Goal: Task Accomplishment & Management: Manage account settings

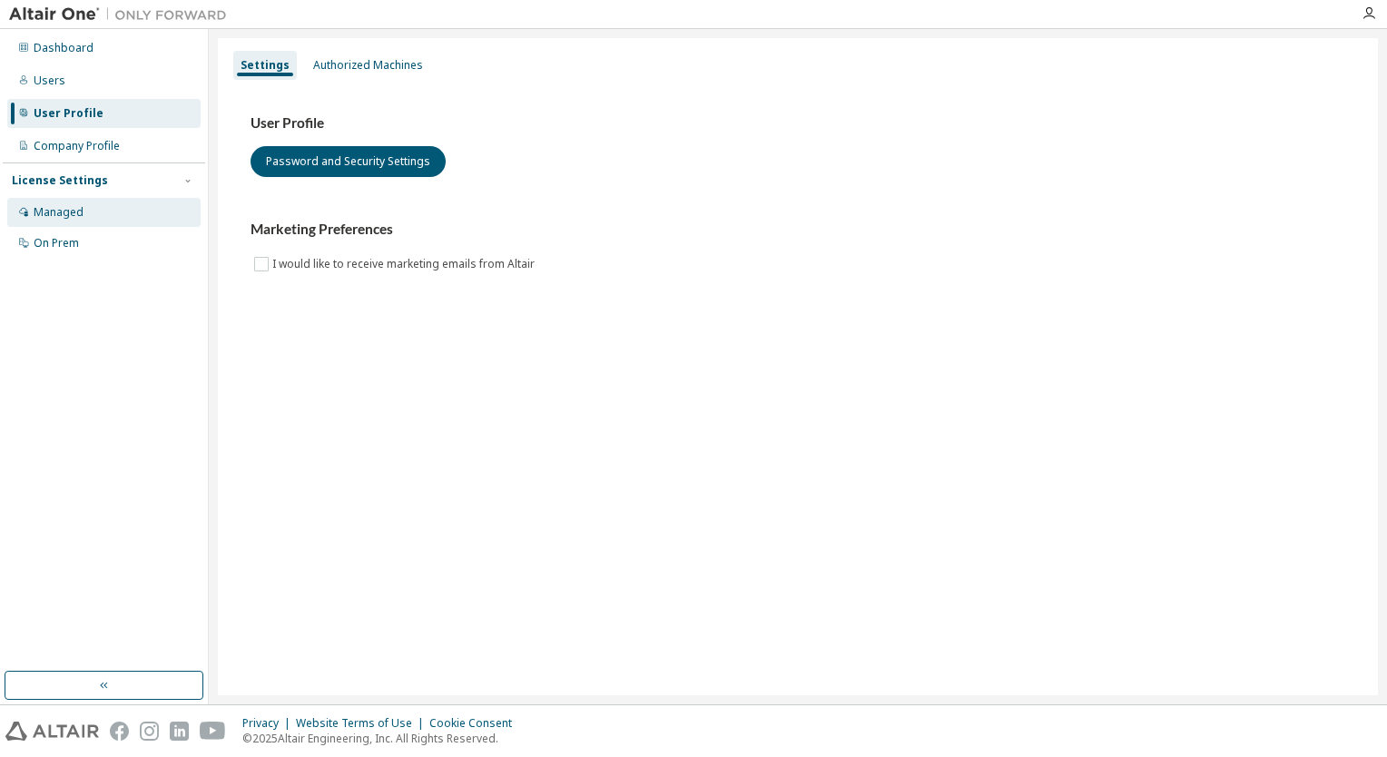
click at [101, 208] on div "Managed" at bounding box center [103, 212] width 193 height 29
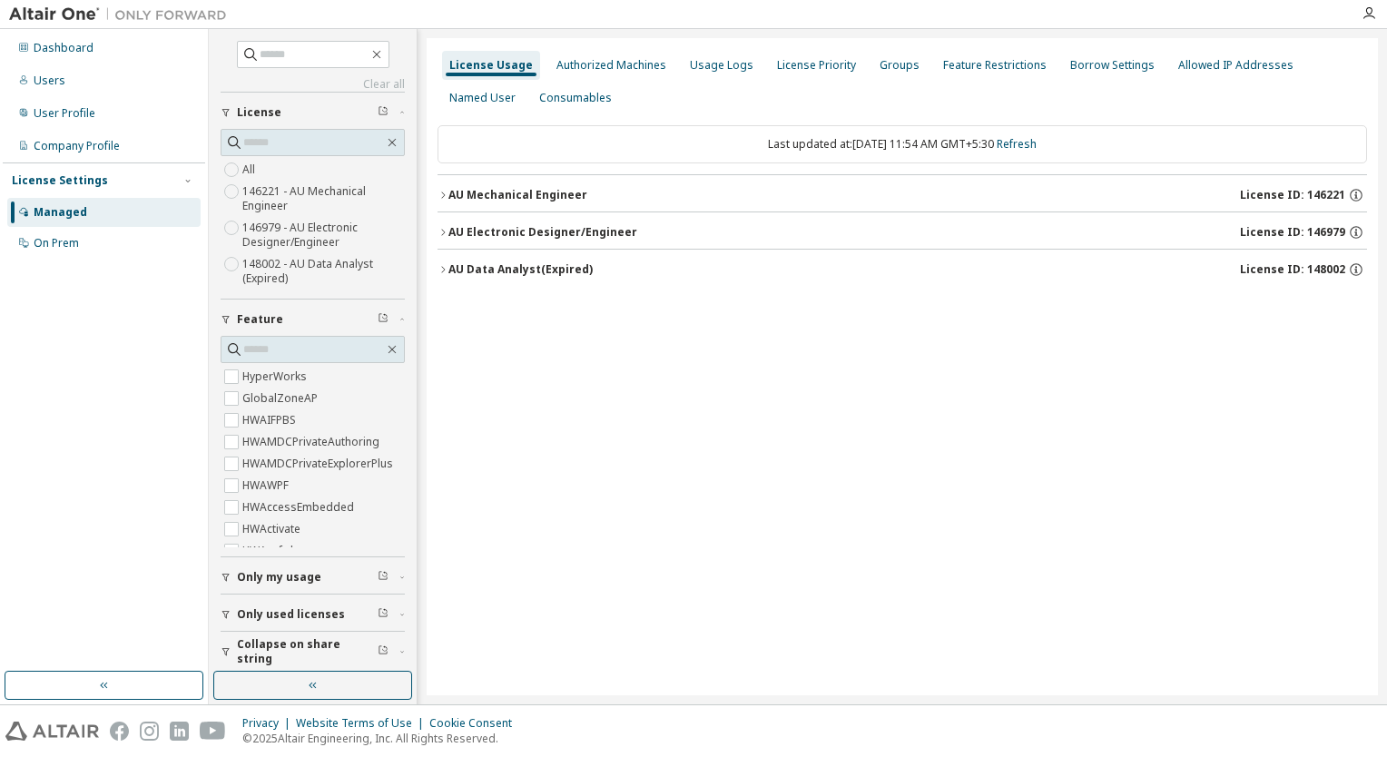
click at [443, 192] on icon "button" at bounding box center [443, 195] width 11 height 11
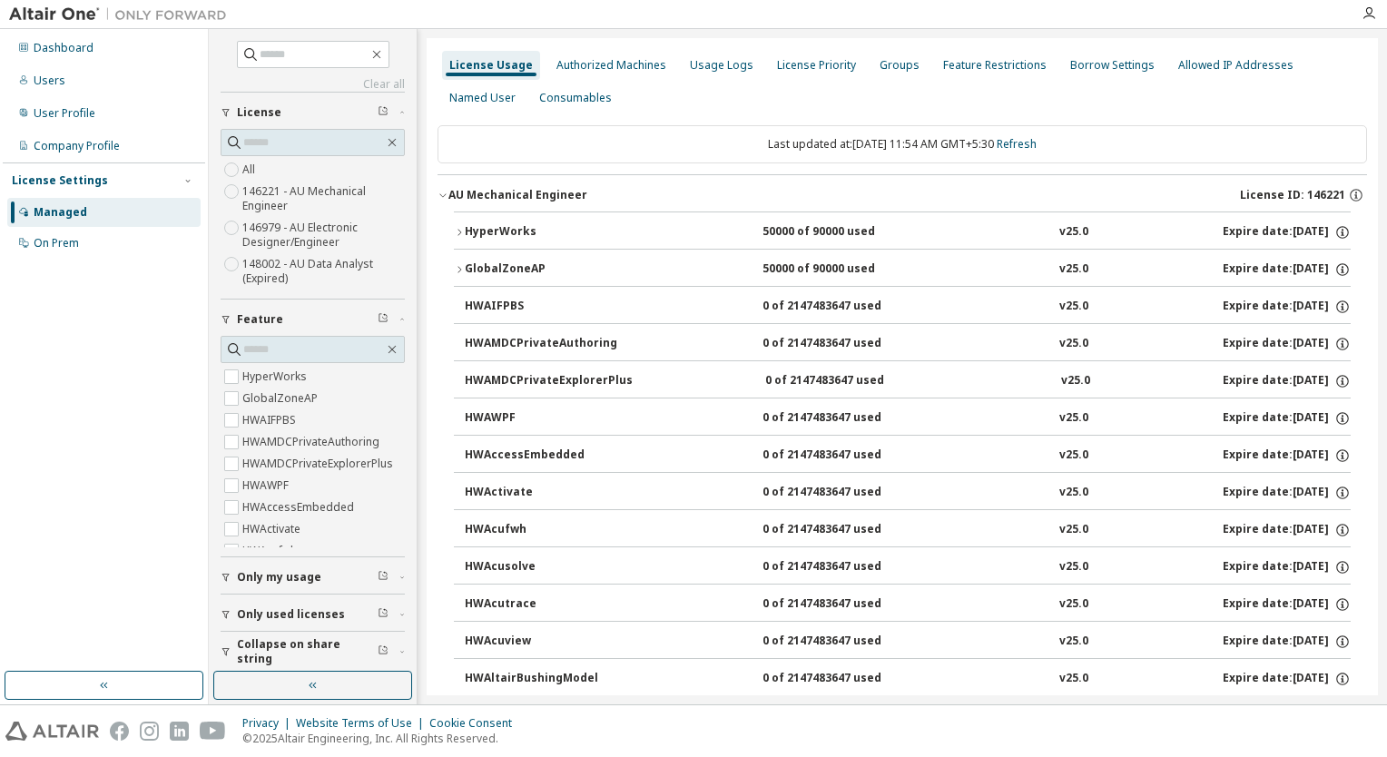
click at [455, 229] on icon "button" at bounding box center [459, 232] width 11 height 11
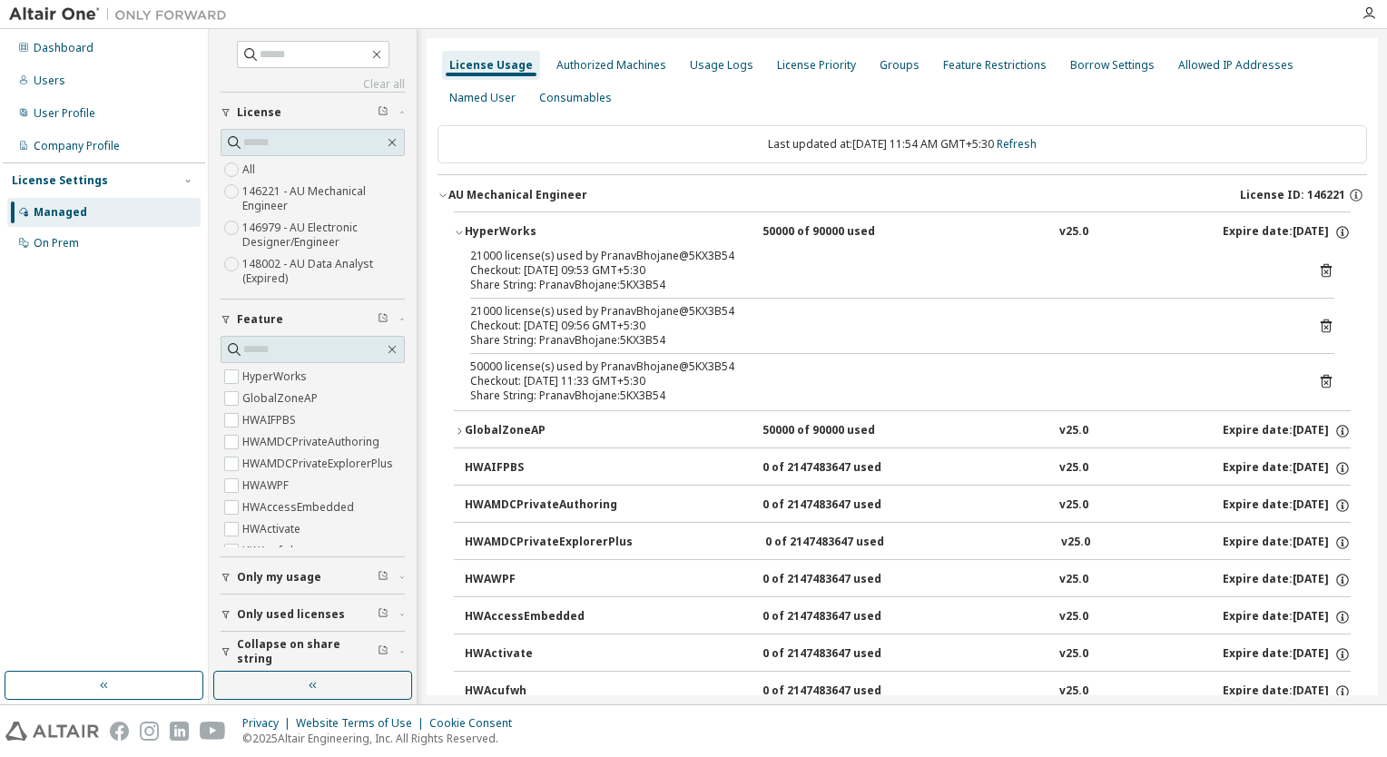
click at [1322, 380] on icon at bounding box center [1326, 382] width 11 height 14
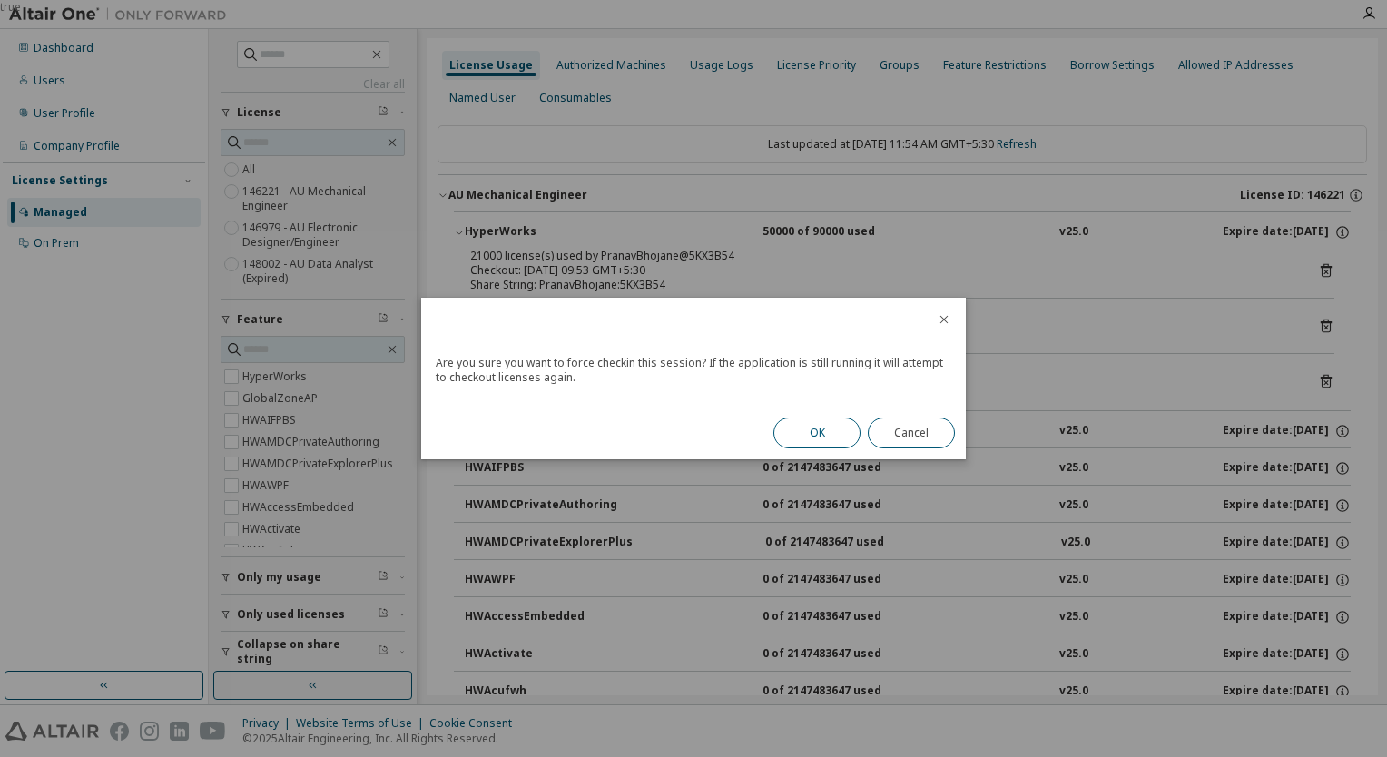
click at [831, 428] on button "OK" at bounding box center [817, 433] width 87 height 31
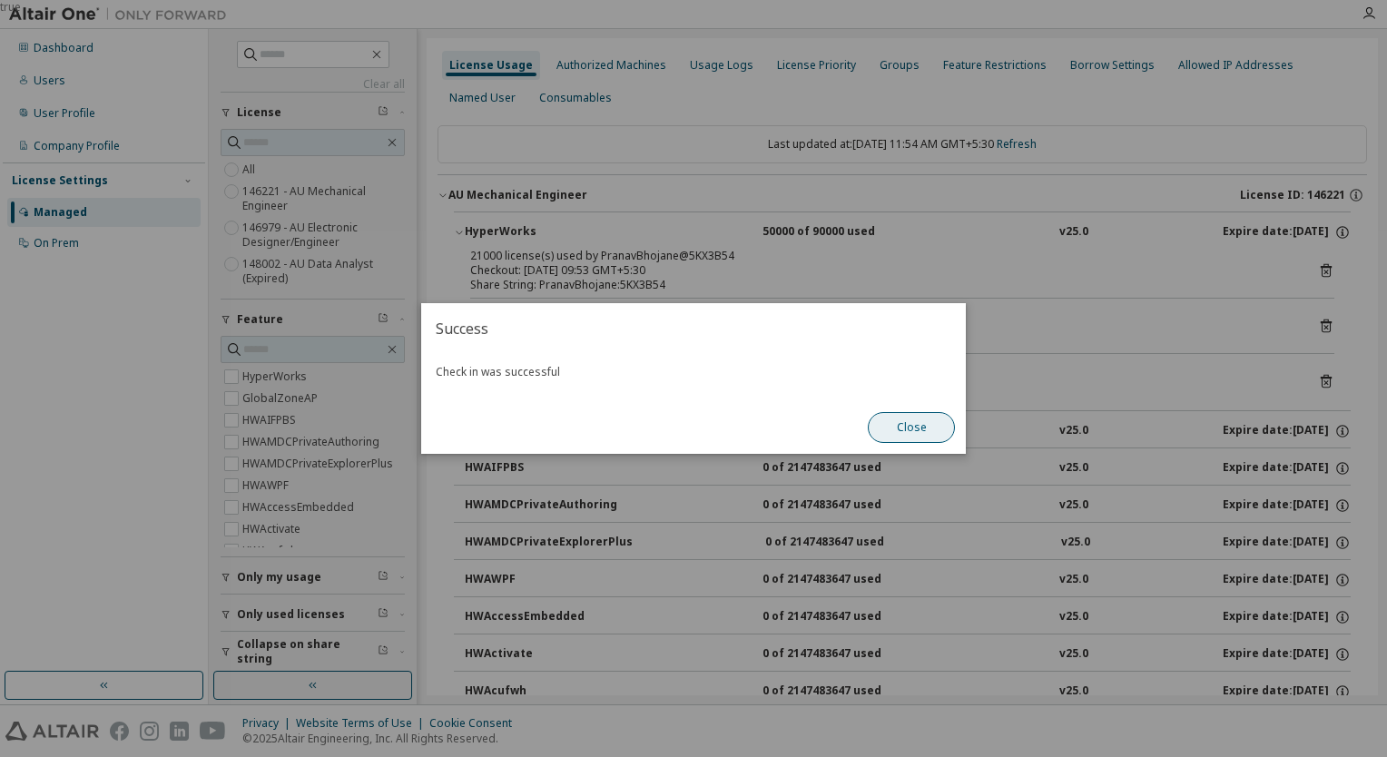
click at [922, 429] on button "Close" at bounding box center [911, 427] width 87 height 31
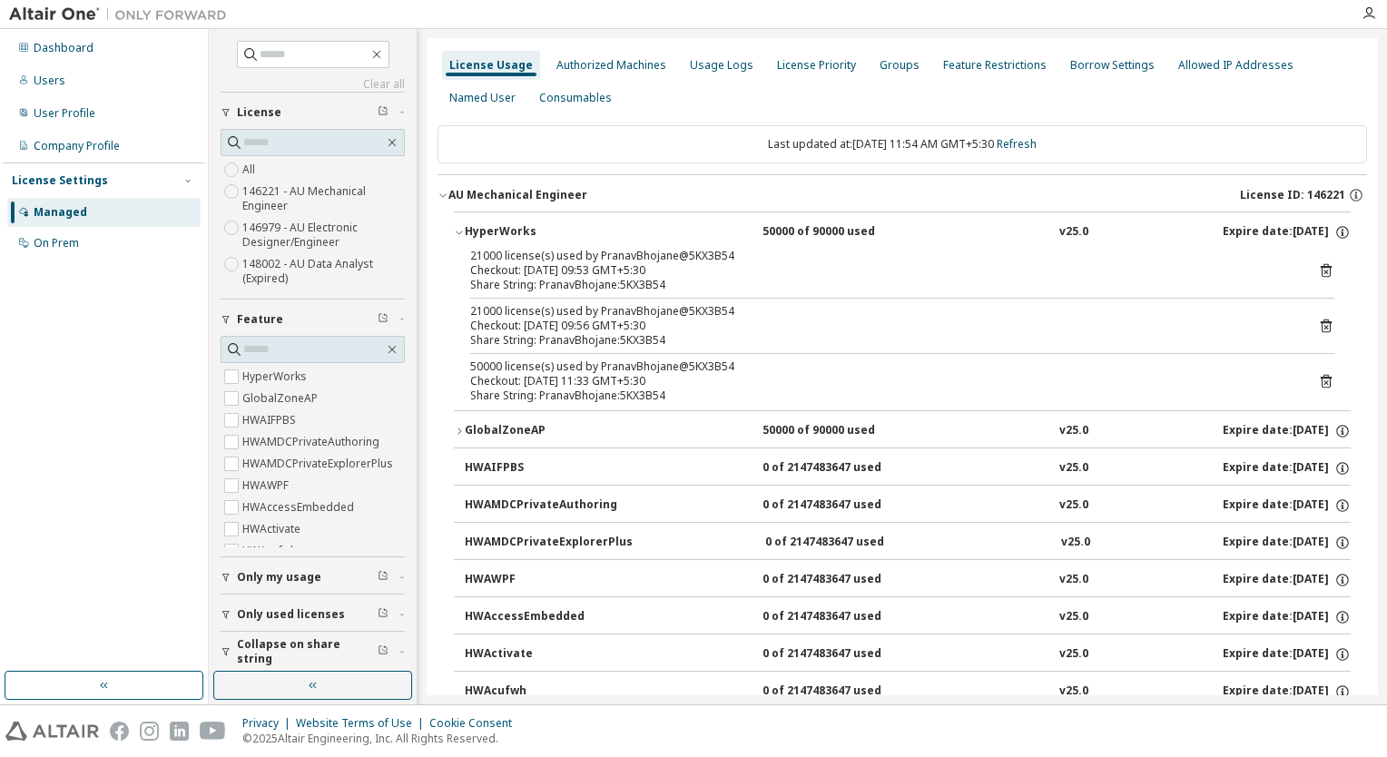
click at [1323, 380] on icon at bounding box center [1326, 381] width 16 height 16
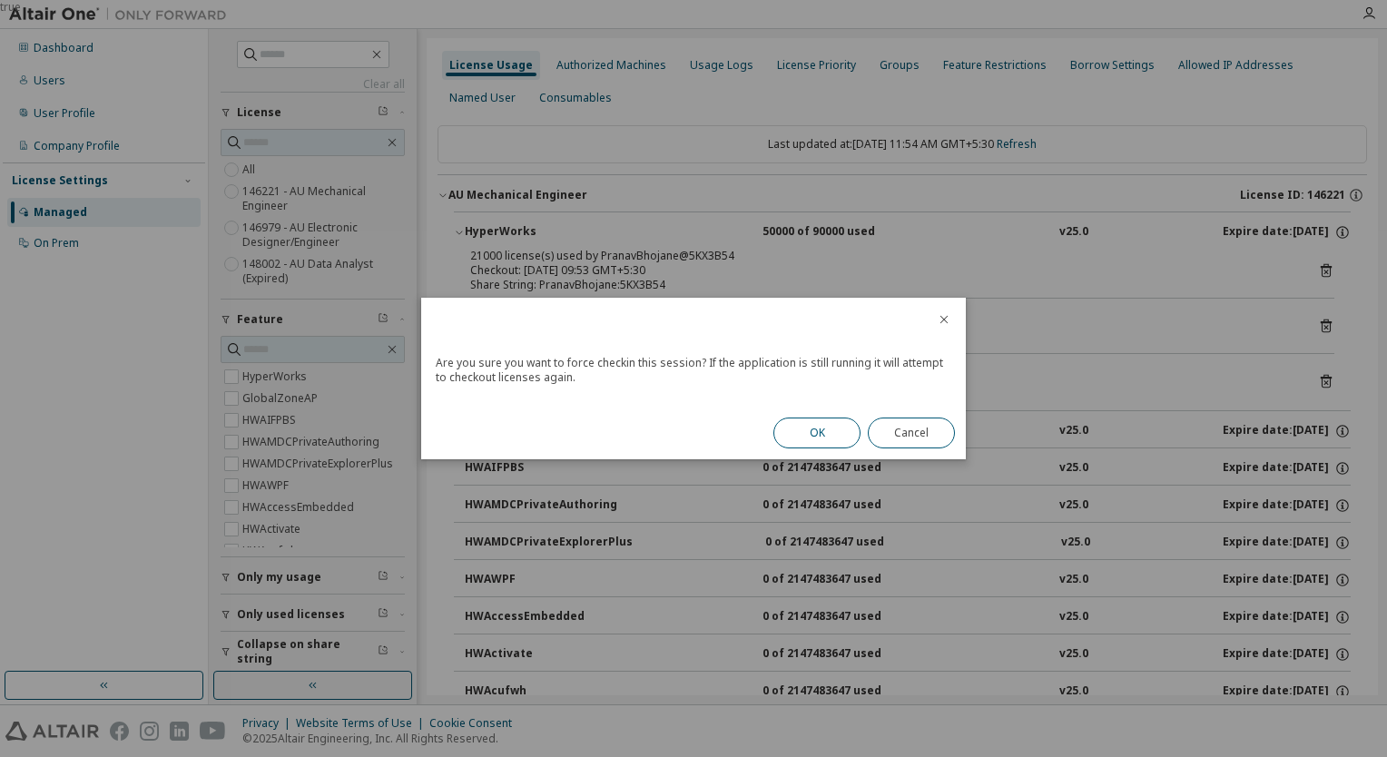
click at [835, 432] on button "OK" at bounding box center [817, 433] width 87 height 31
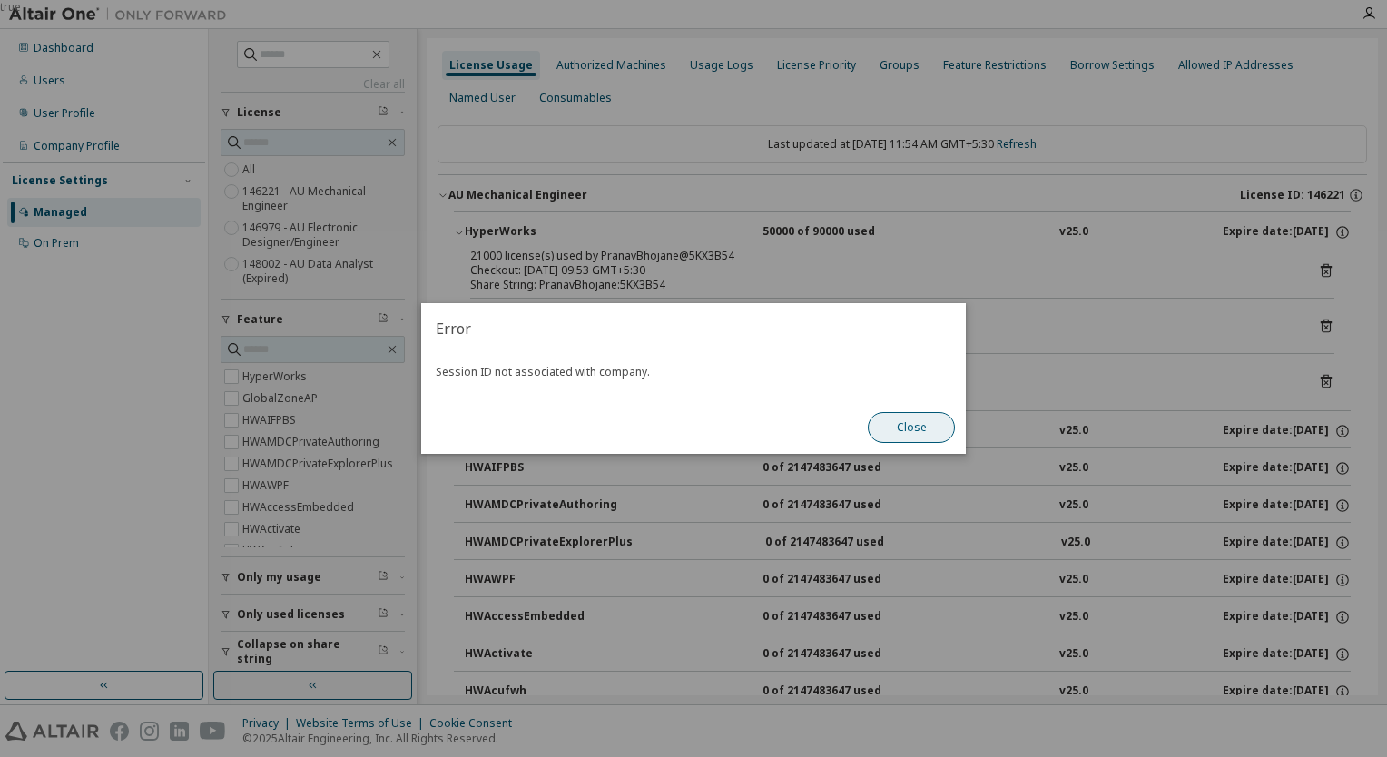
click at [915, 434] on button "Close" at bounding box center [911, 427] width 87 height 31
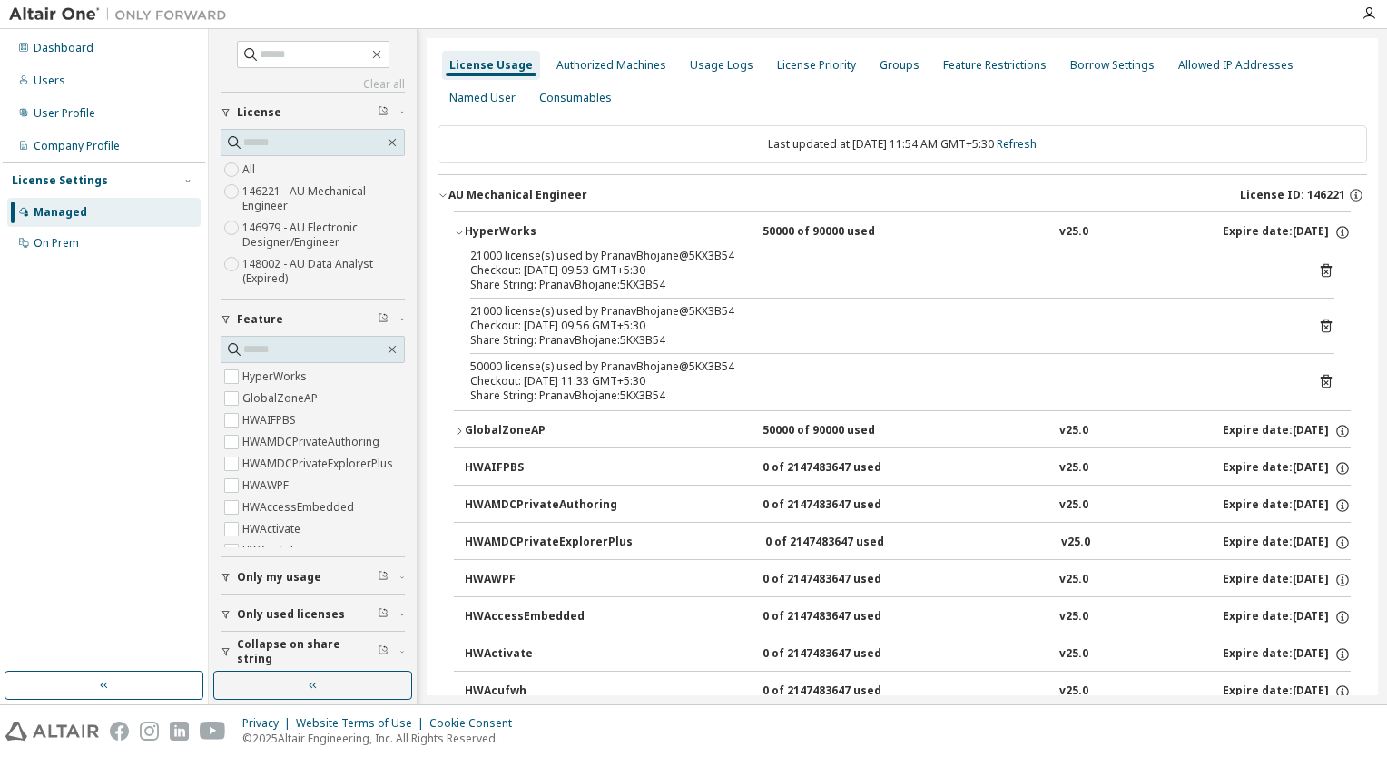
click at [607, 381] on div "Checkout: 2025-09-08 11:33 GMT+5:30" at bounding box center [880, 381] width 821 height 15
click at [1318, 379] on icon at bounding box center [1326, 381] width 16 height 16
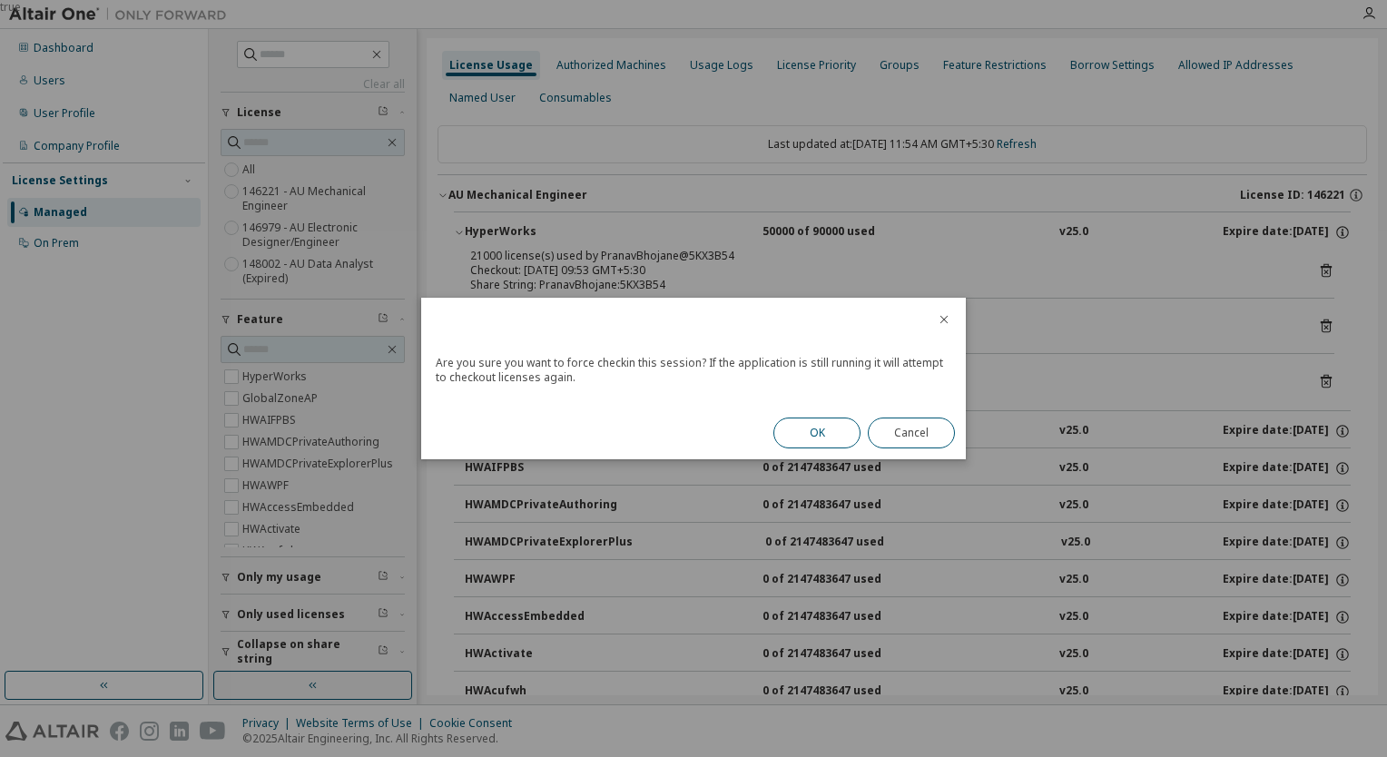
click at [838, 424] on button "OK" at bounding box center [817, 433] width 87 height 31
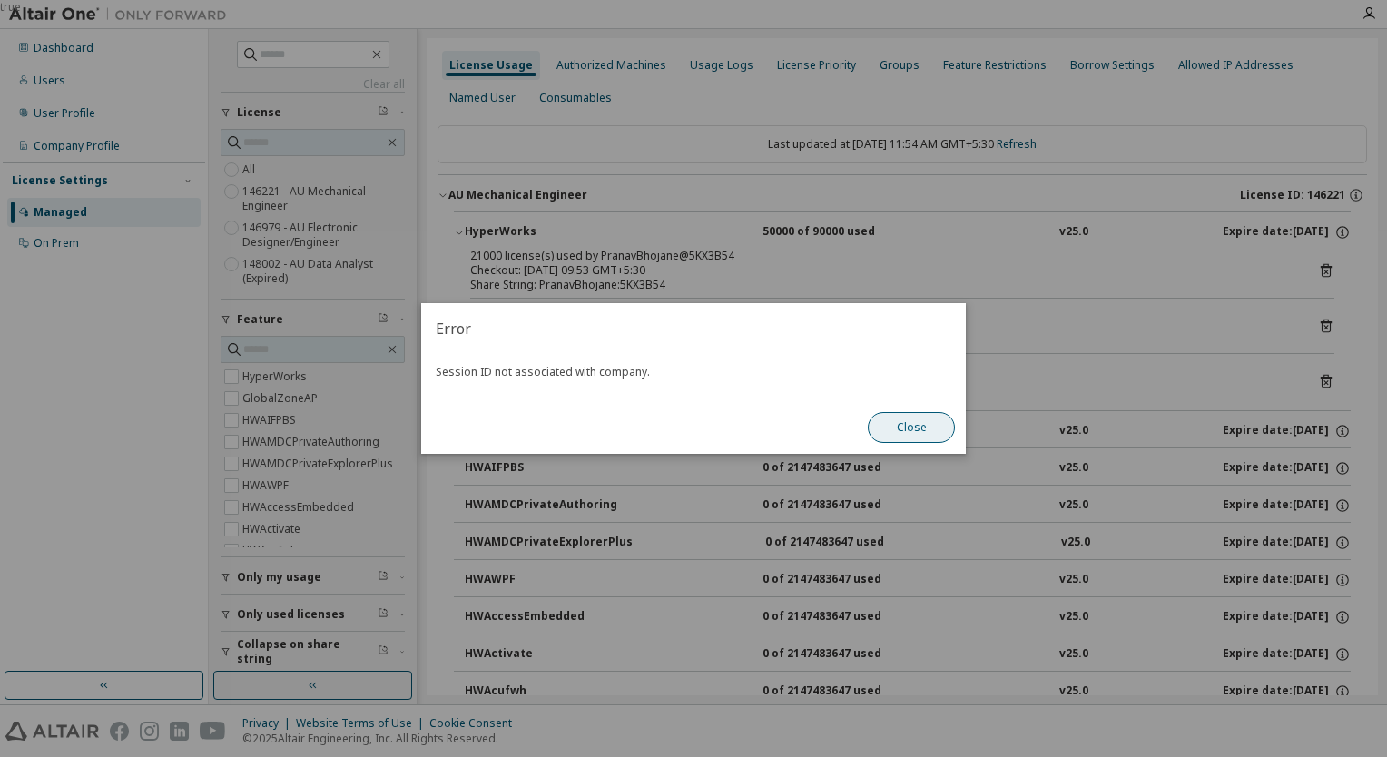
click at [904, 423] on button "Close" at bounding box center [911, 427] width 87 height 31
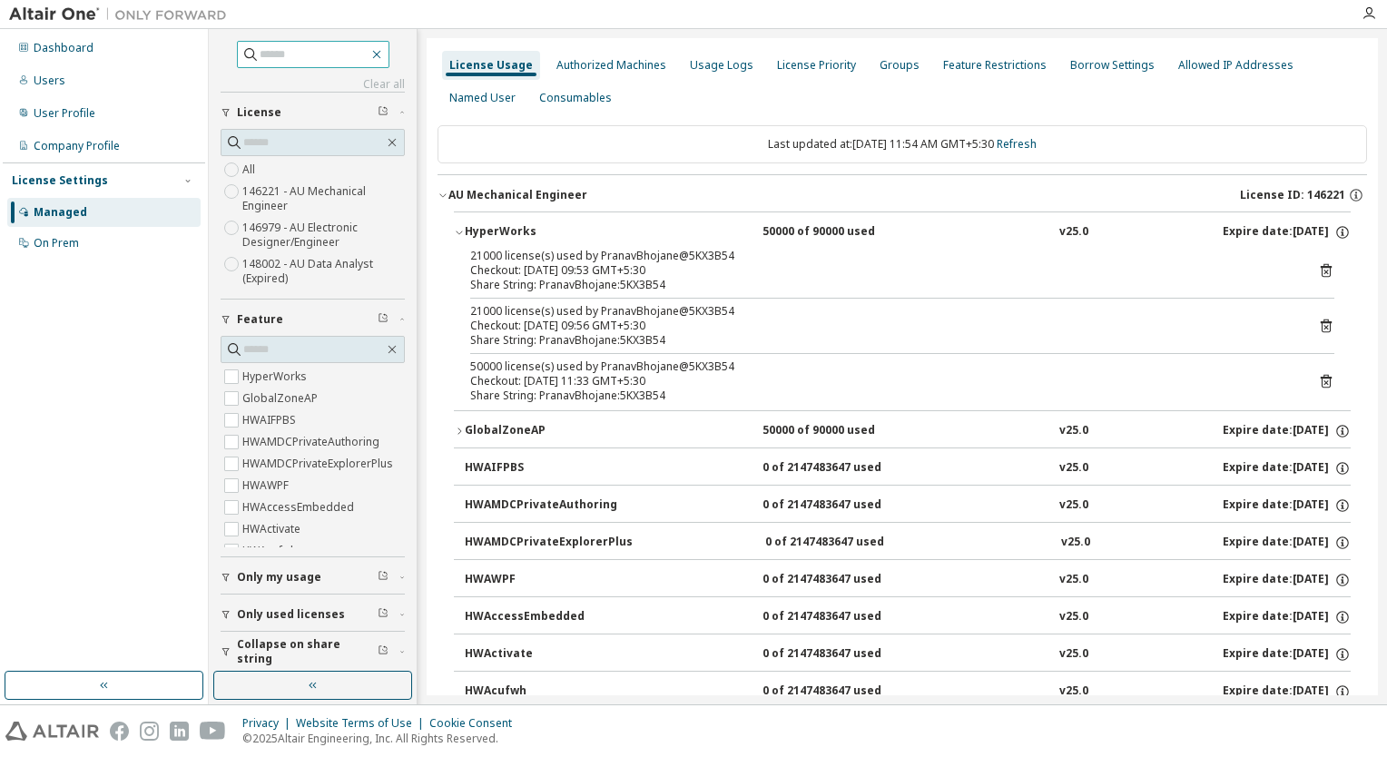
click at [384, 54] on icon "button" at bounding box center [377, 54] width 15 height 15
click at [1319, 378] on icon at bounding box center [1326, 381] width 16 height 16
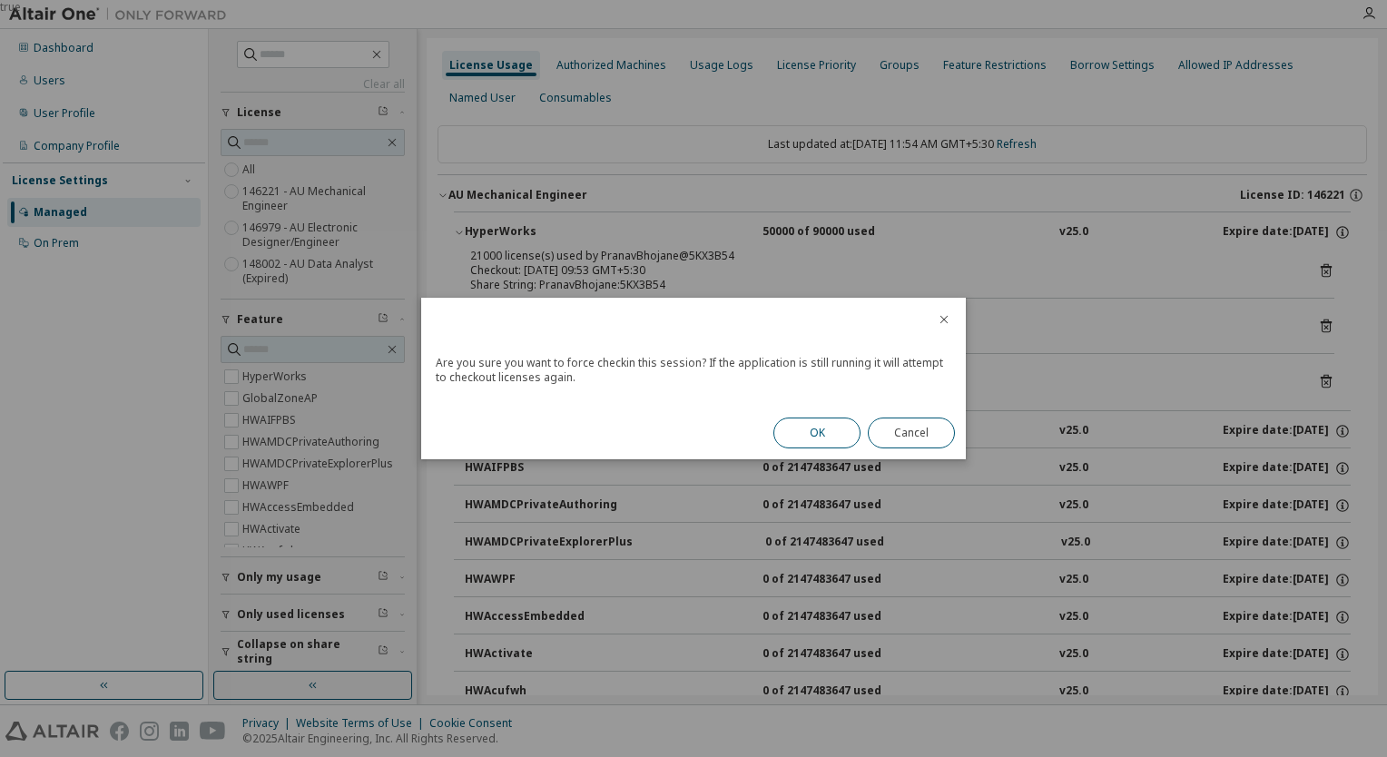
click at [806, 429] on button "OK" at bounding box center [817, 433] width 87 height 31
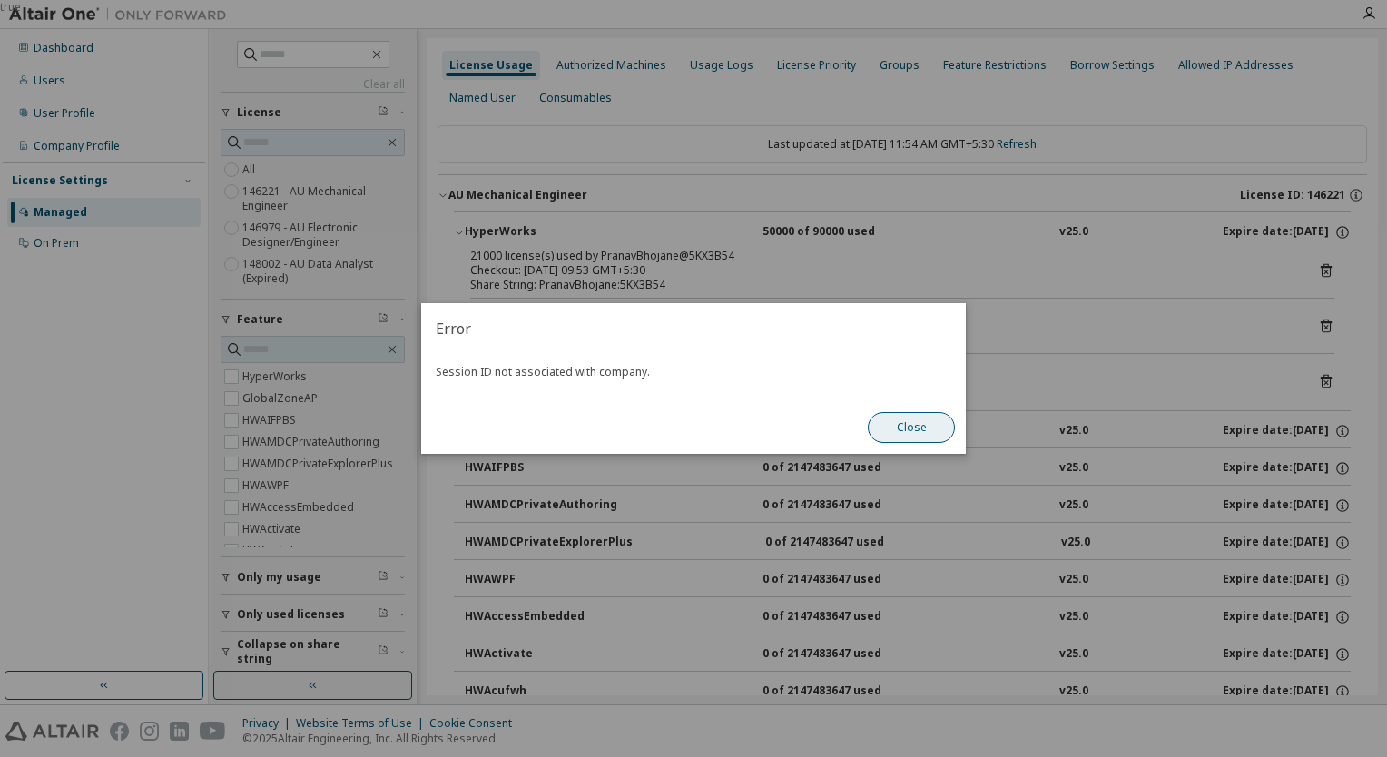
click at [905, 430] on button "Close" at bounding box center [911, 427] width 87 height 31
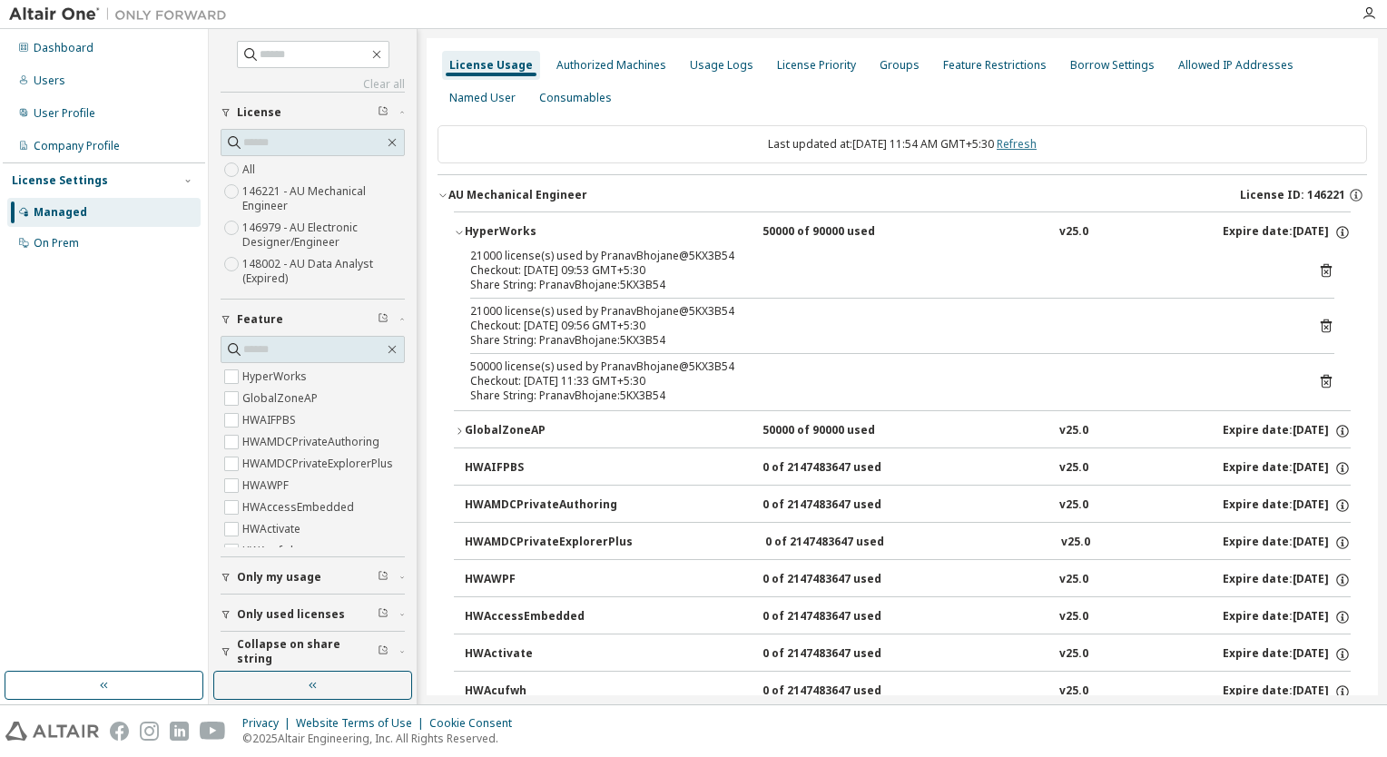
click at [1031, 144] on link "Refresh" at bounding box center [1017, 143] width 40 height 15
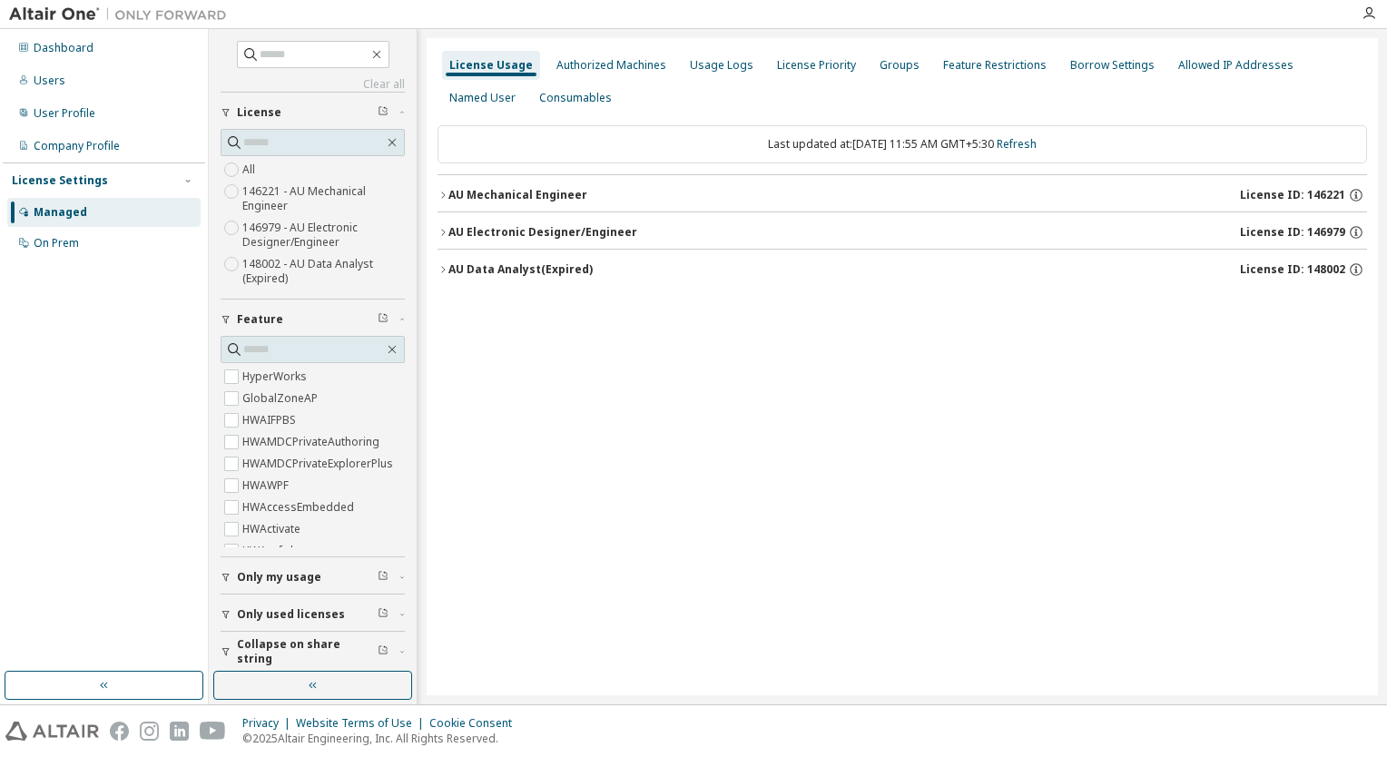
click at [444, 194] on icon "button" at bounding box center [443, 195] width 4 height 6
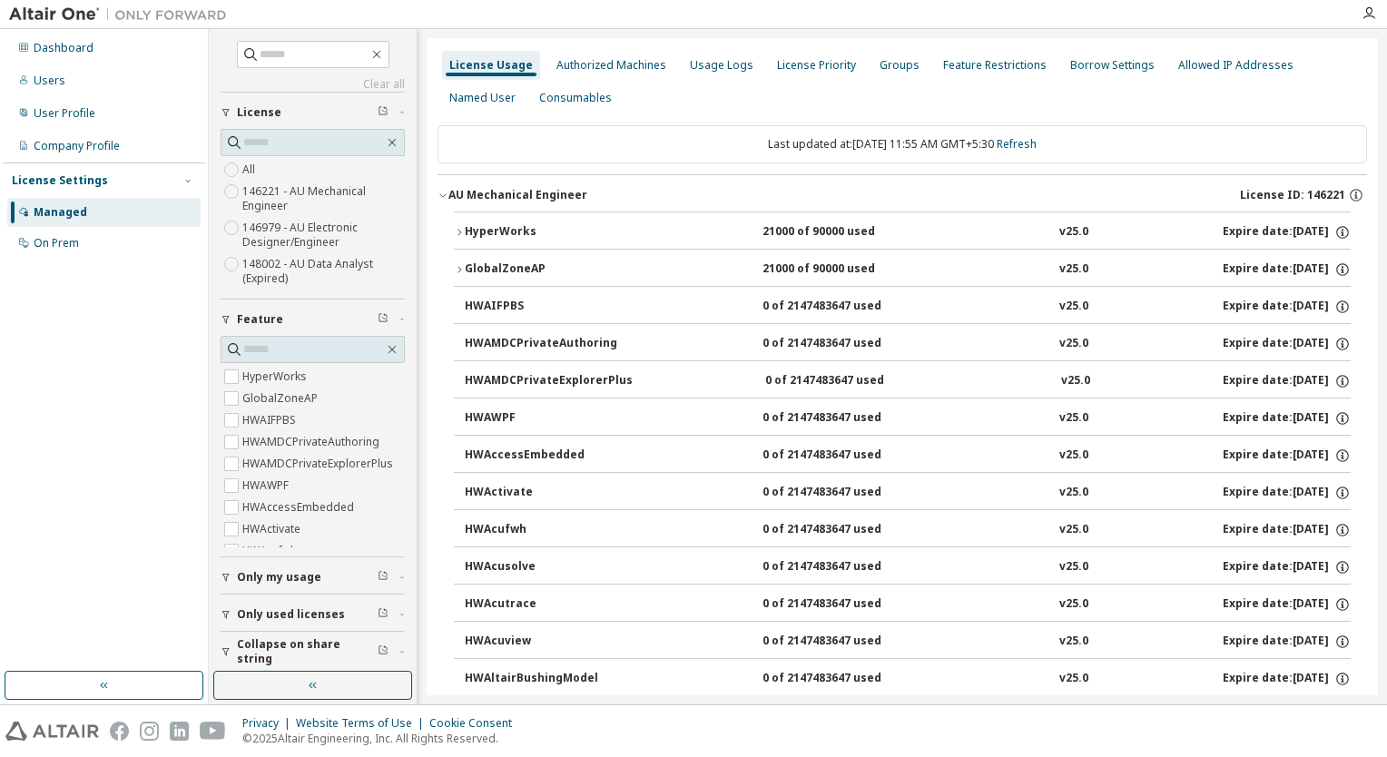
click at [459, 229] on icon "button" at bounding box center [460, 232] width 4 height 6
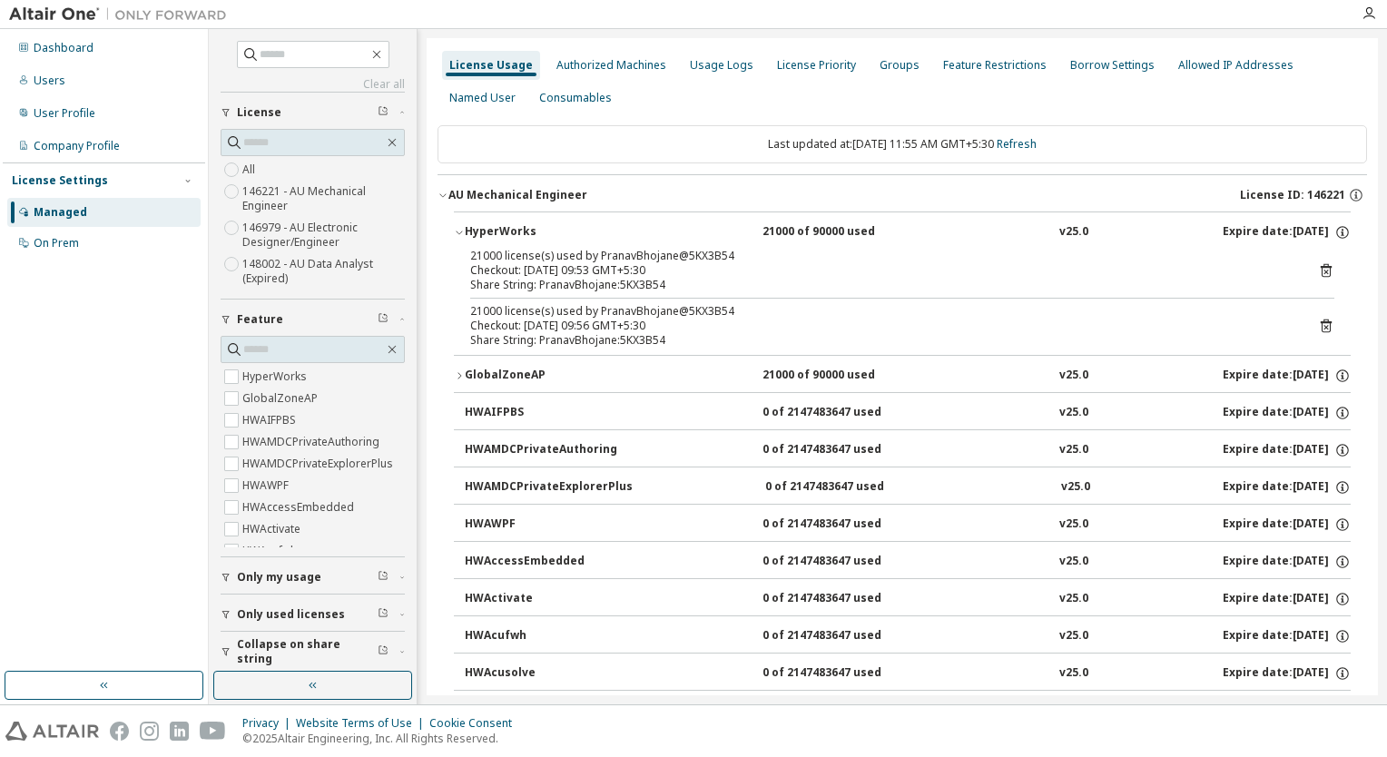
click at [534, 321] on div "Checkout: 2025-09-08 09:56 GMT+5:30" at bounding box center [880, 326] width 821 height 15
click at [501, 72] on div "License Usage" at bounding box center [491, 65] width 98 height 29
click at [589, 64] on div "Authorized Machines" at bounding box center [612, 65] width 110 height 15
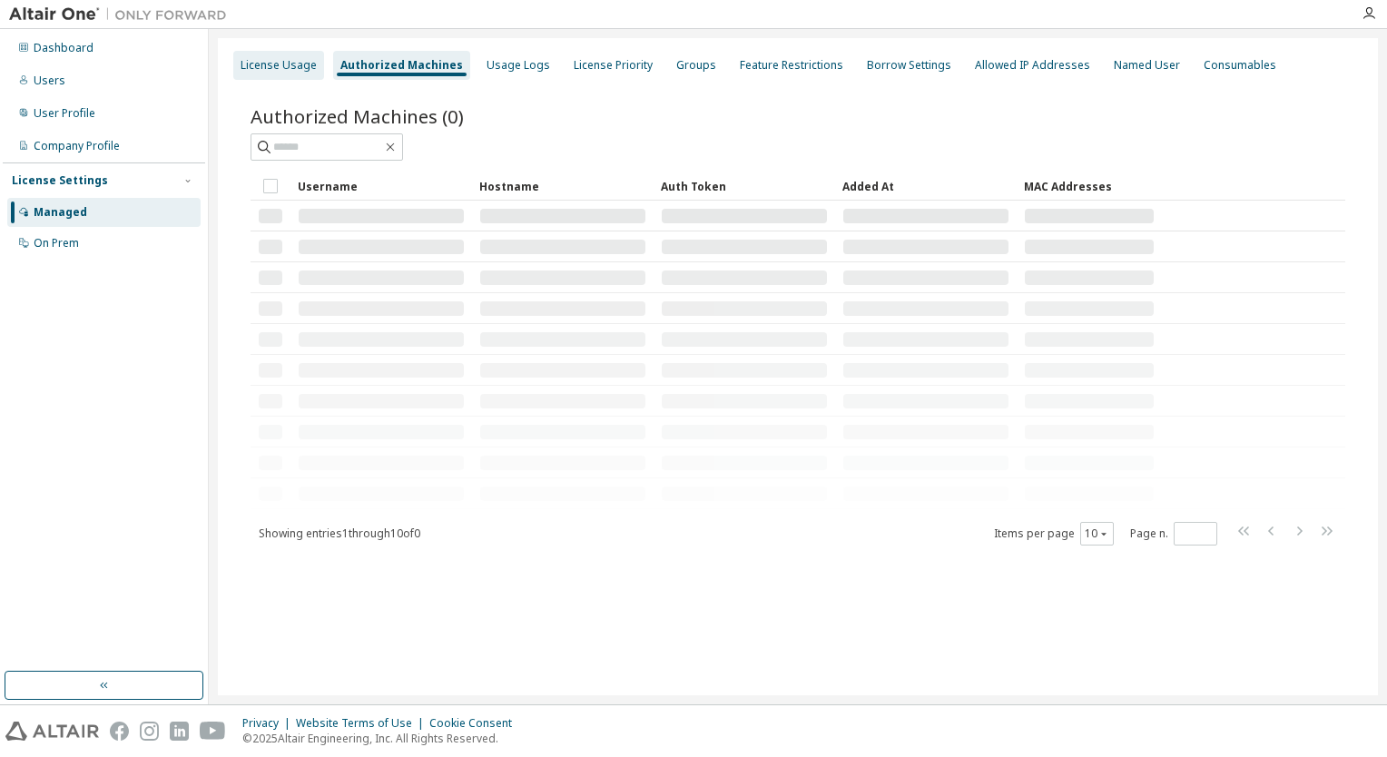
click at [305, 62] on div "License Usage" at bounding box center [279, 65] width 76 height 15
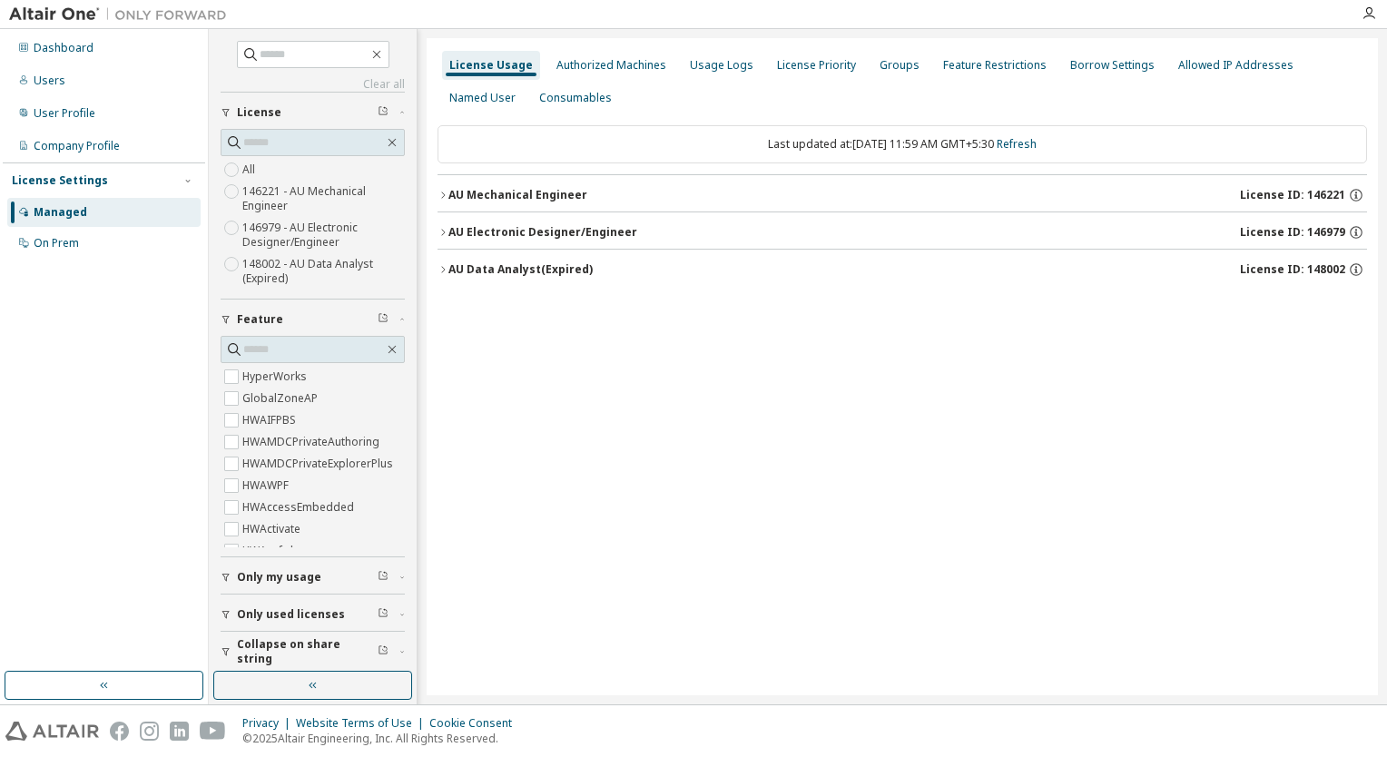
click at [970, 143] on div "Last updated at: Mon 2025-09-08 11:59 AM GMT+5:30 Refresh" at bounding box center [903, 144] width 930 height 38
click at [447, 191] on icon "button" at bounding box center [443, 195] width 11 height 11
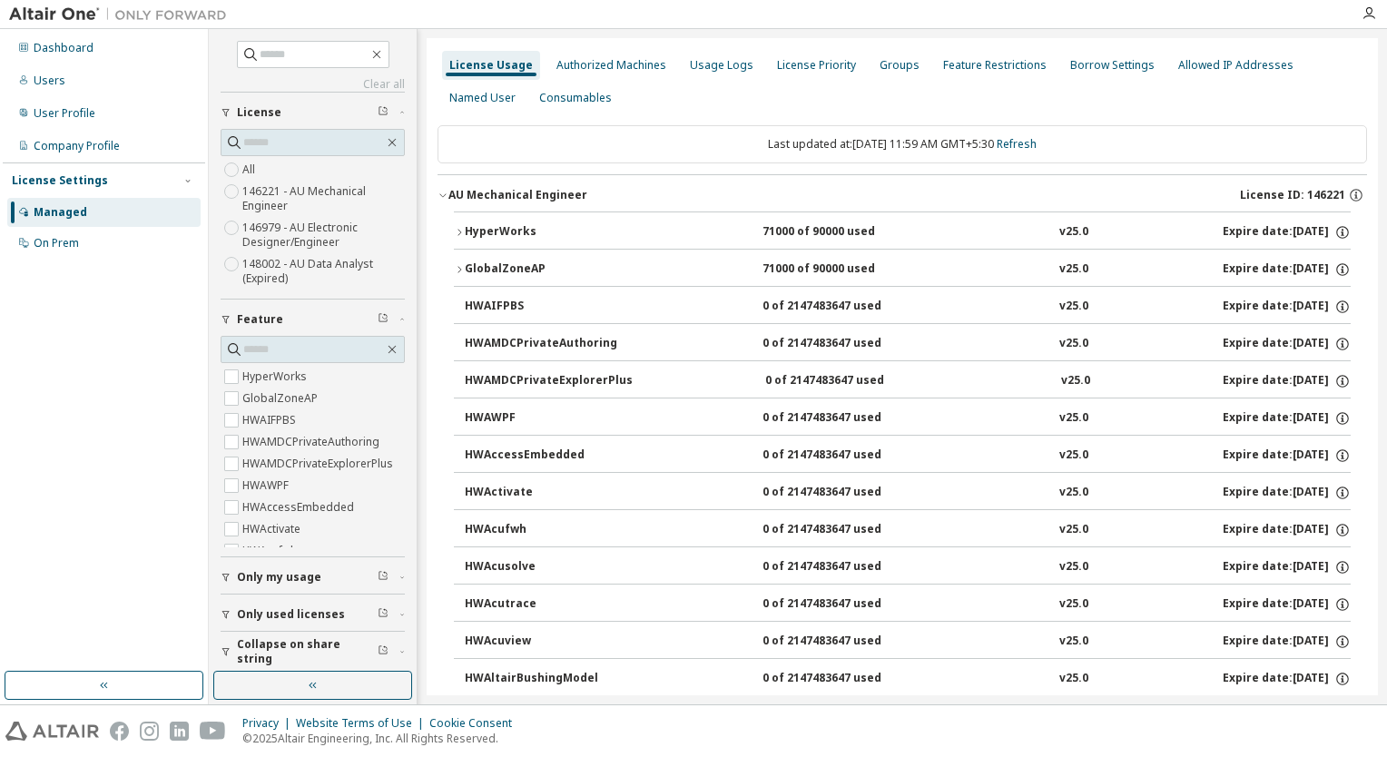
click at [461, 228] on icon "button" at bounding box center [459, 232] width 11 height 11
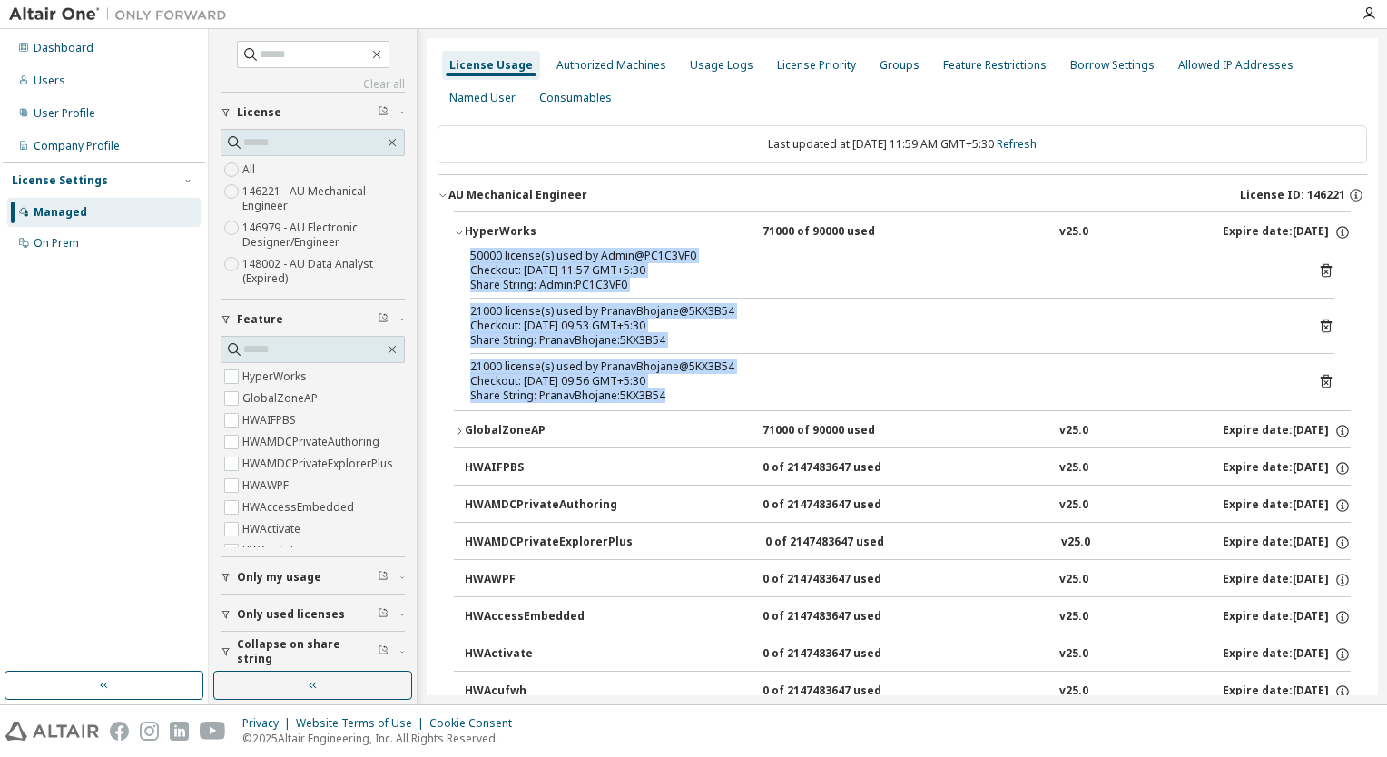
drag, startPoint x: 471, startPoint y: 248, endPoint x: 735, endPoint y: 390, distance: 299.4
click at [735, 390] on div "50000 license(s) used by Admin@PC1C3VF0 Checkout: 2025-09-08 11:57 GMT+5:30 Sha…" at bounding box center [902, 330] width 897 height 162
click at [770, 330] on div "Checkout: 2025-09-08 09:53 GMT+5:30" at bounding box center [880, 326] width 821 height 15
drag, startPoint x: 665, startPoint y: 393, endPoint x: 443, endPoint y: 253, distance: 262.0
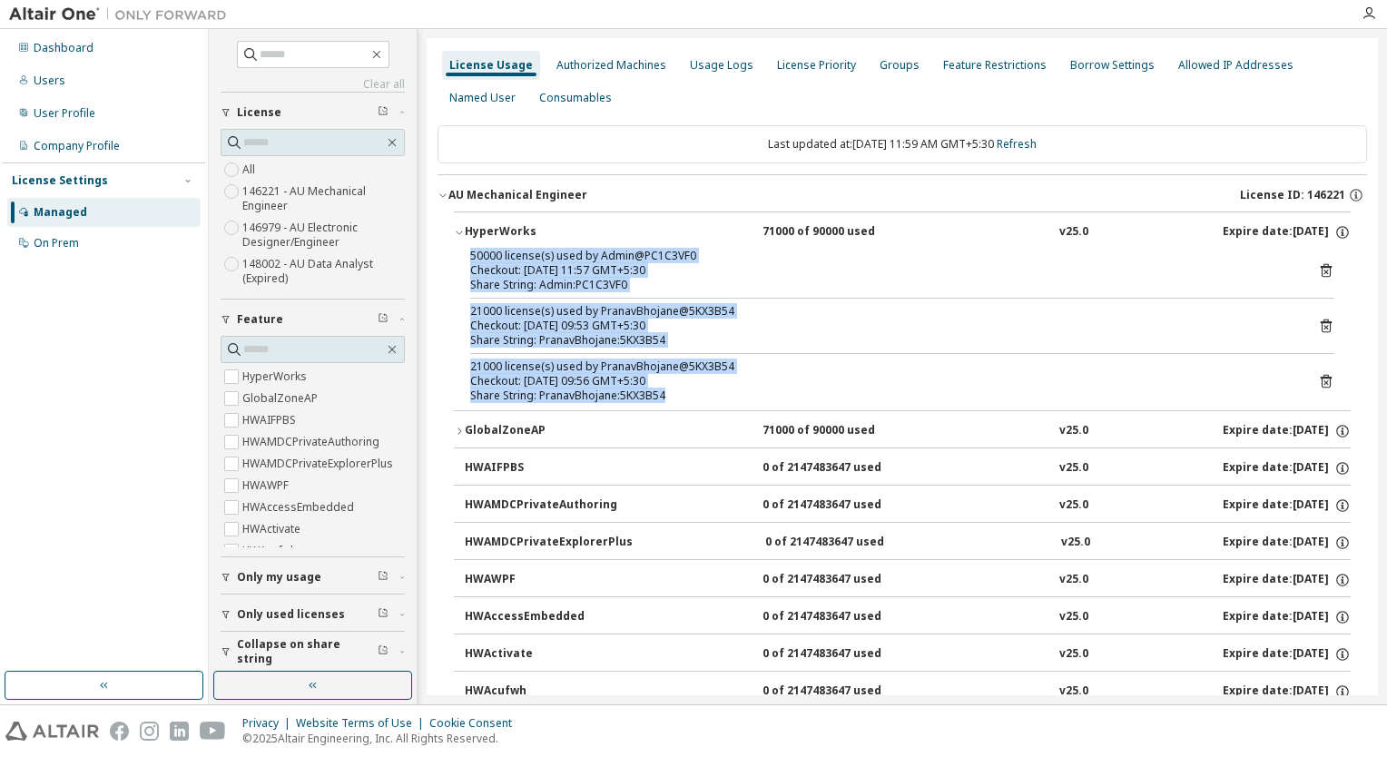
click at [573, 319] on div "Checkout: 2025-09-08 09:53 GMT+5:30" at bounding box center [880, 326] width 821 height 15
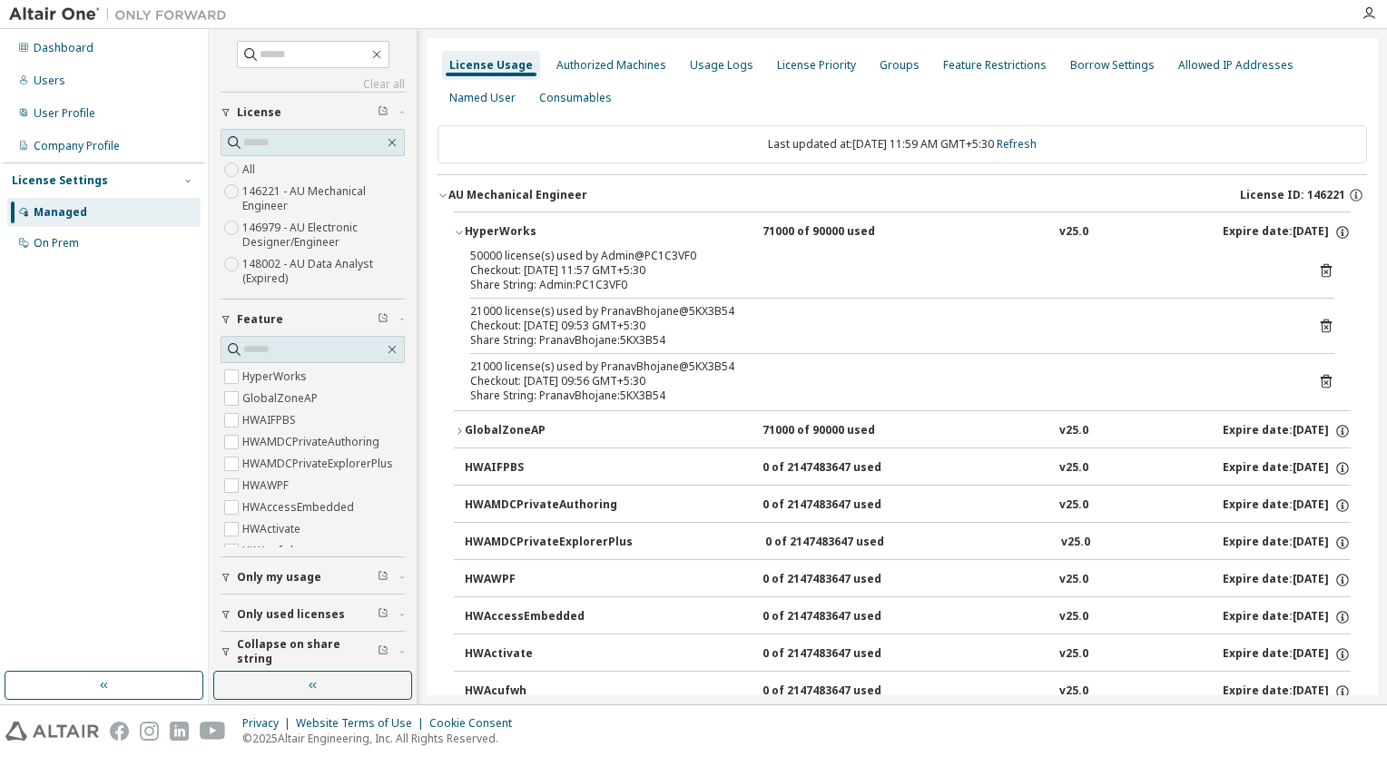
click at [508, 580] on div "HWAWPF" at bounding box center [546, 580] width 163 height 16
